Goal: Transaction & Acquisition: Obtain resource

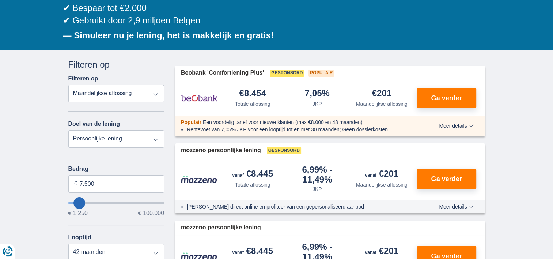
click at [151, 136] on select "Persoonlijke lening Auto Moto / fiets Mobilhome / caravan Renovatie Energie Sch…" at bounding box center [116, 139] width 96 height 18
click at [145, 93] on select "Totale aflossing JKP Maandelijkse aflossing" at bounding box center [116, 94] width 96 height 18
type input "12.250"
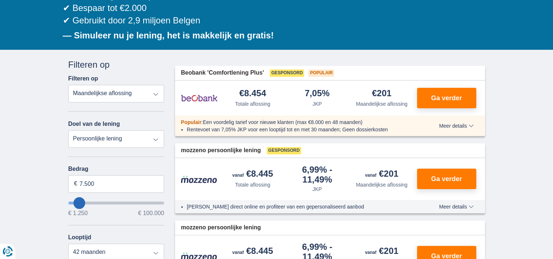
type input "12250"
select select "60"
type input "13.250"
type input "13250"
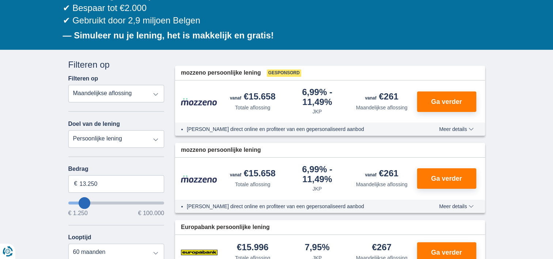
type input "18.250"
type input "19250"
type input "19.250"
select select "84"
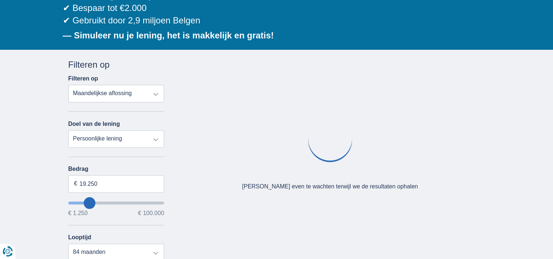
type input "26250"
type input "26.250"
select select "120"
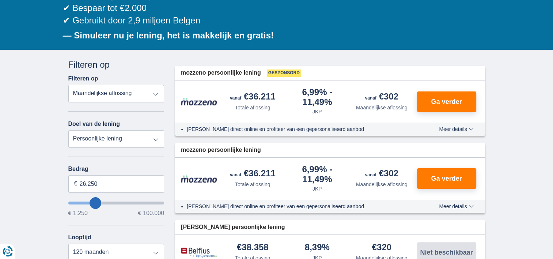
type input "61.250"
type input "61250"
click at [125, 201] on input "wantToBorrow" at bounding box center [116, 202] width 96 height 3
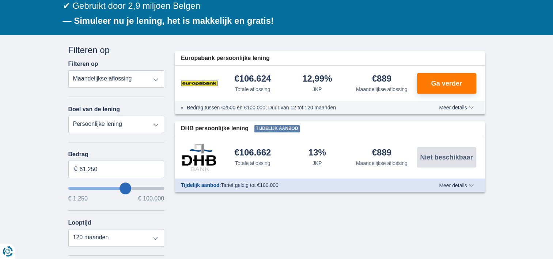
scroll to position [146, 0]
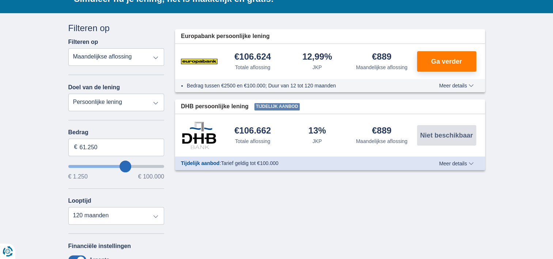
type input "51.250"
type input "51250"
click at [116, 166] on input "wantToBorrow" at bounding box center [116, 166] width 96 height 3
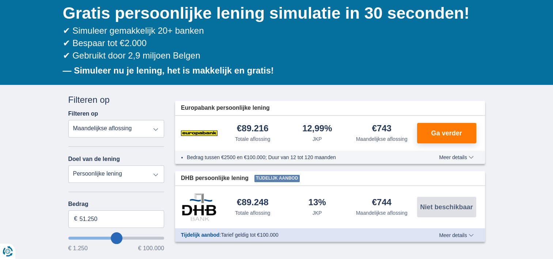
scroll to position [110, 0]
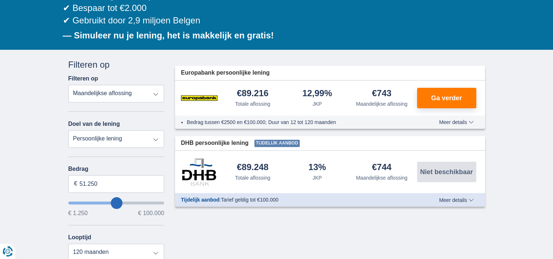
type input "40.250"
type input "40250"
click at [107, 202] on input "wantToBorrow" at bounding box center [116, 202] width 96 height 3
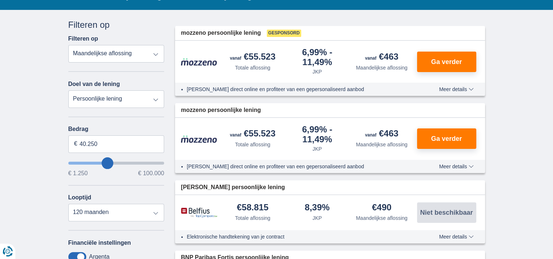
scroll to position [146, 0]
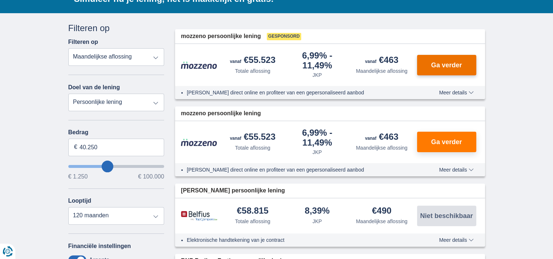
click at [458, 68] on button "Ga verder" at bounding box center [446, 65] width 59 height 20
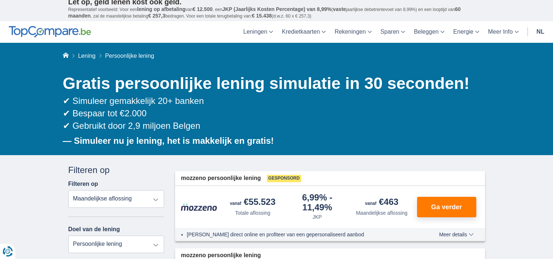
scroll to position [0, 0]
